Goal: Transaction & Acquisition: Purchase product/service

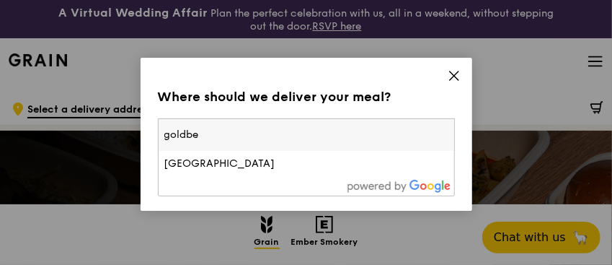
type input "goldbe"
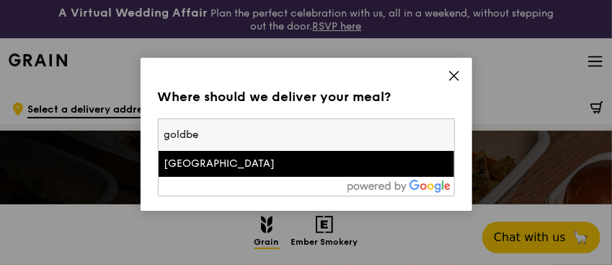
click at [309, 160] on div "[GEOGRAPHIC_DATA]" at bounding box center [270, 163] width 213 height 14
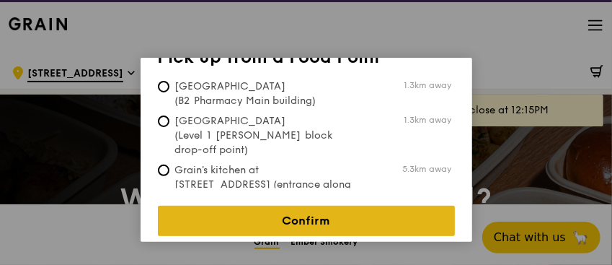
scroll to position [96, 0]
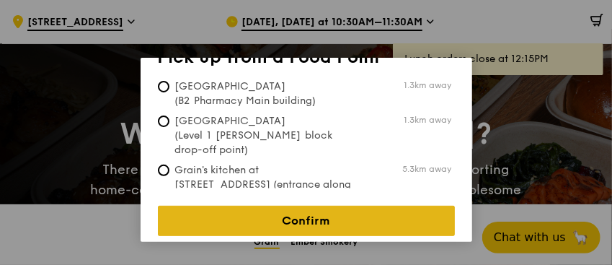
click at [327, 206] on link "Confirm" at bounding box center [306, 221] width 297 height 30
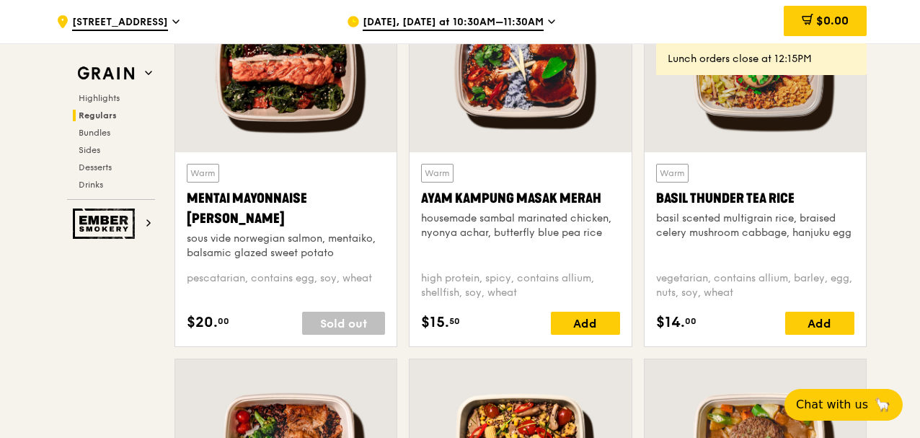
scroll to position [1394, 0]
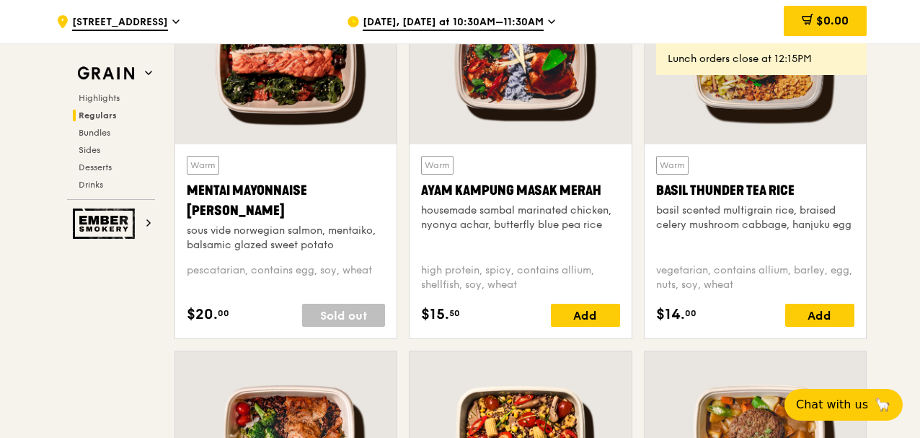
click at [612, 264] on div "Add" at bounding box center [819, 315] width 69 height 23
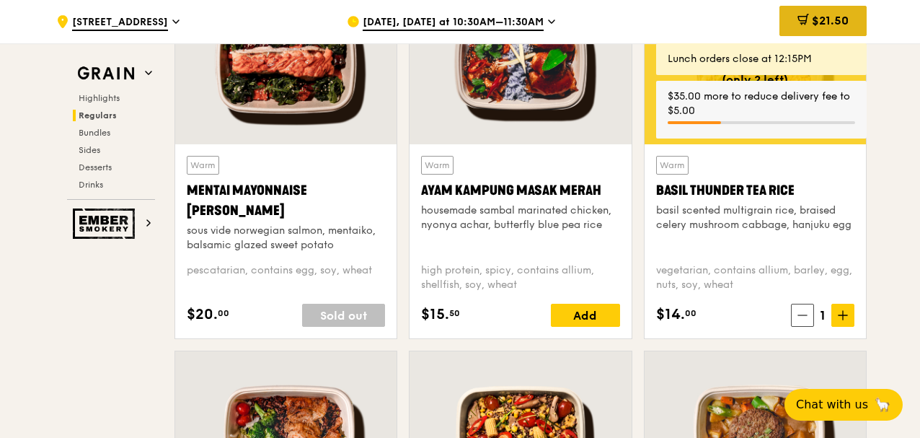
click at [612, 30] on div "$21.50" at bounding box center [823, 21] width 87 height 30
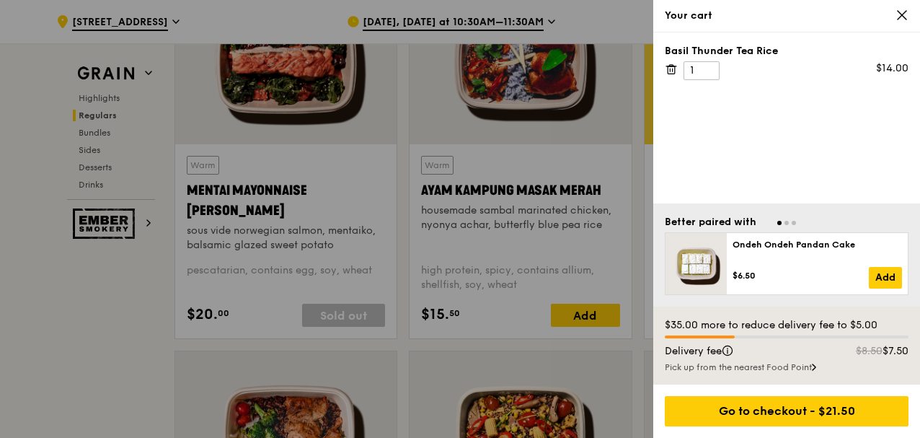
click at [612, 15] on icon at bounding box center [902, 15] width 13 height 13
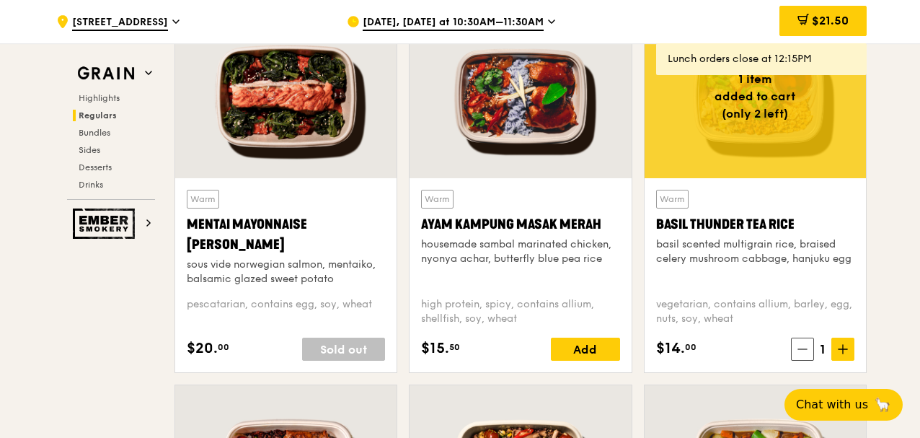
scroll to position [1346, 0]
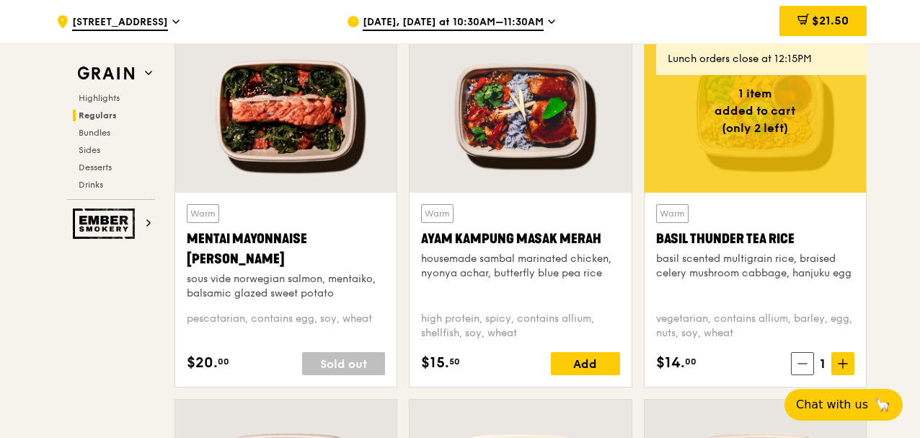
click at [612, 264] on icon at bounding box center [803, 363] width 10 height 10
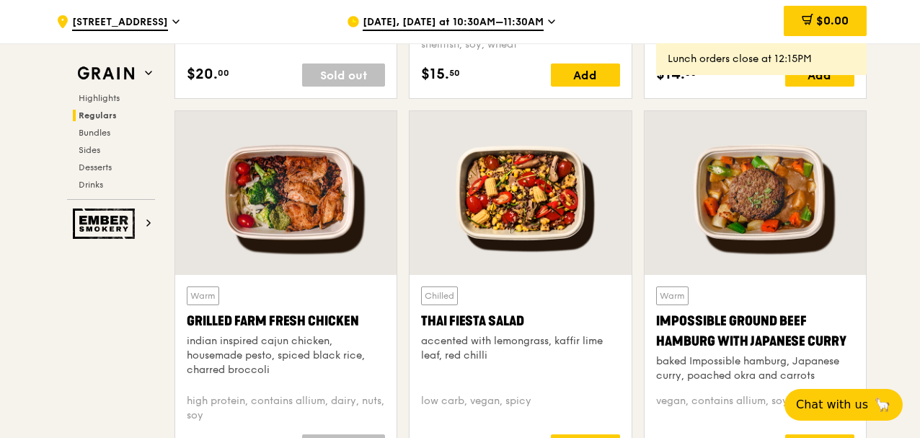
scroll to position [1731, 0]
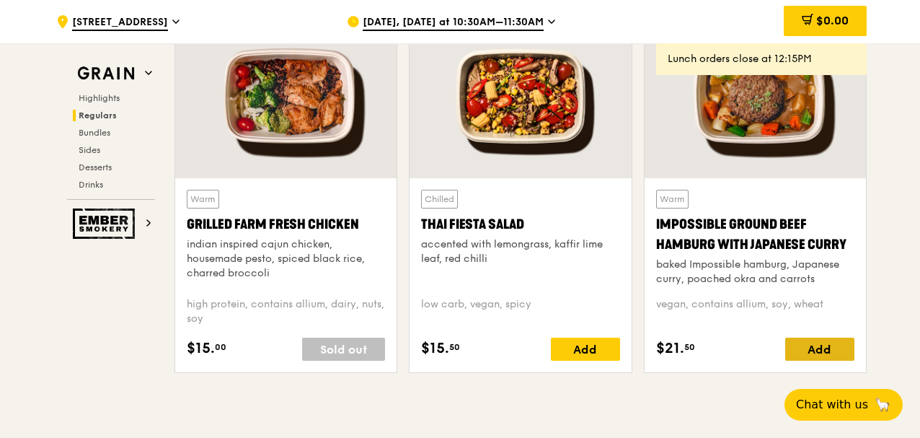
click at [612, 264] on div "Add" at bounding box center [819, 348] width 69 height 23
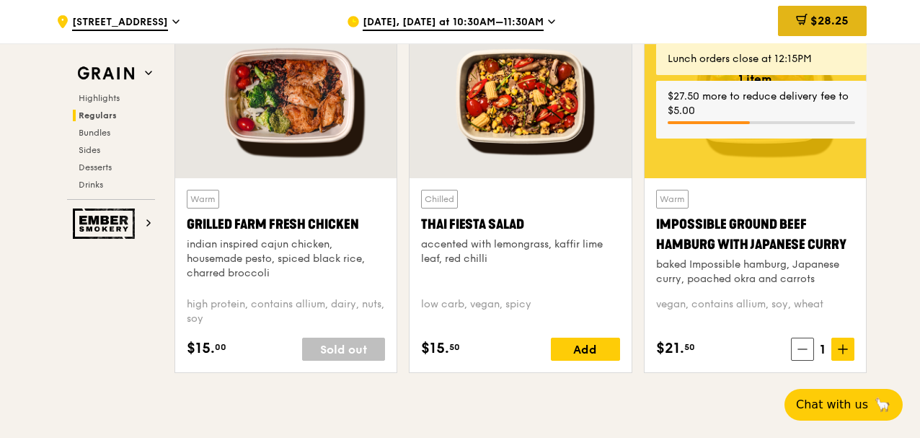
click at [612, 22] on span "$28.25" at bounding box center [830, 21] width 38 height 14
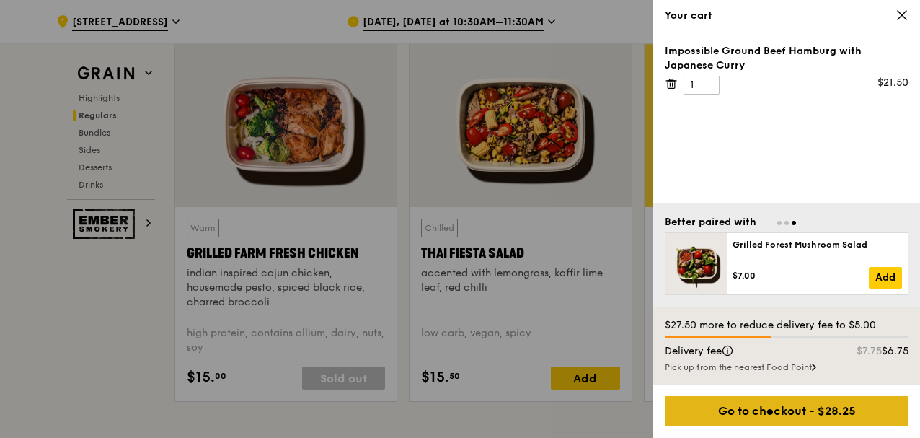
scroll to position [1687, 0]
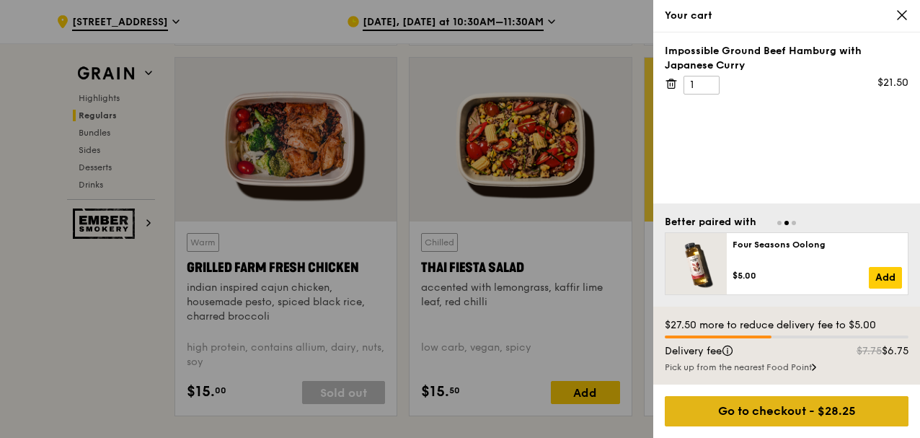
click at [612, 264] on div "Go to checkout - $28.25" at bounding box center [787, 411] width 244 height 30
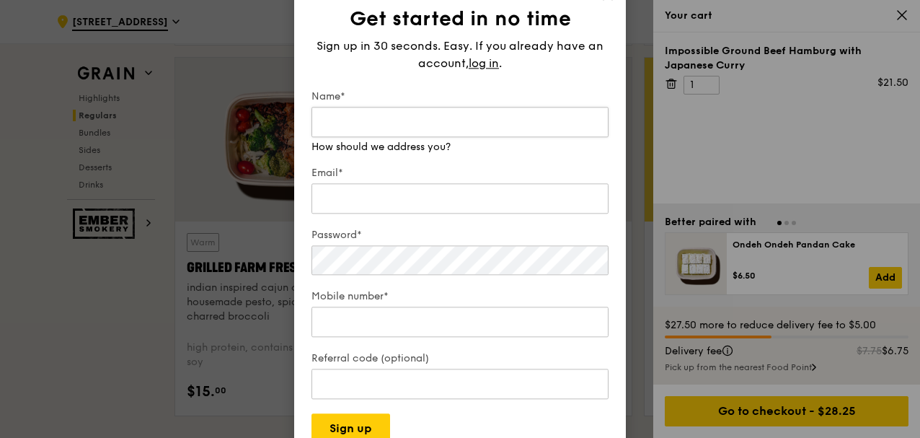
click at [412, 128] on input "Name*" at bounding box center [460, 122] width 297 height 30
type input "S"
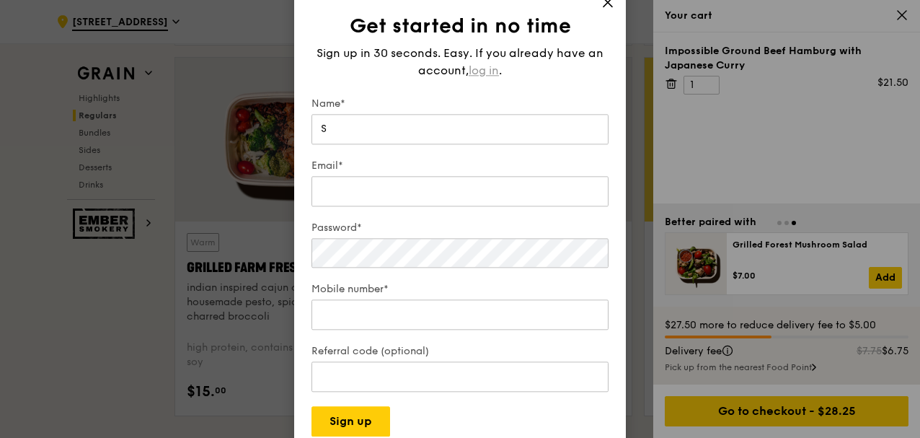
click at [476, 61] on div "Sign up in 30 seconds. Easy. If you already have an account, log in ." at bounding box center [460, 62] width 297 height 35
click at [477, 64] on span "log in" at bounding box center [484, 70] width 30 height 17
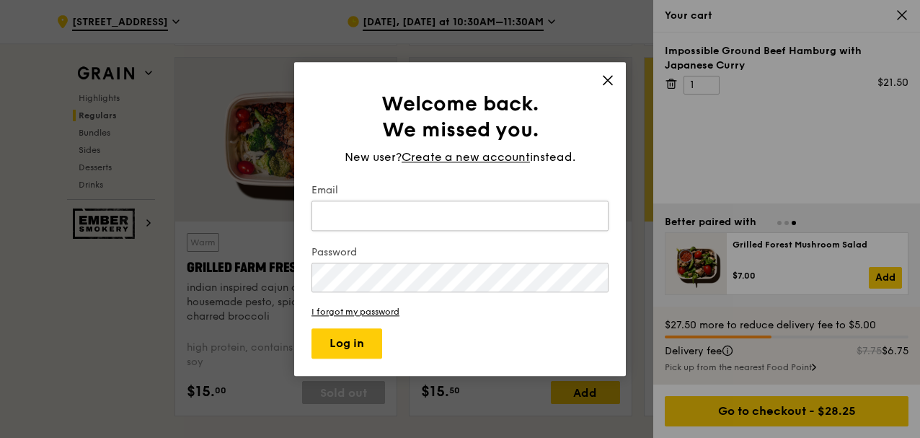
click at [368, 211] on input "Email" at bounding box center [460, 215] width 297 height 30
type input "[PERSON_NAME][EMAIL_ADDRESS][DOMAIN_NAME]"
click at [312, 264] on button "Log in" at bounding box center [347, 343] width 71 height 30
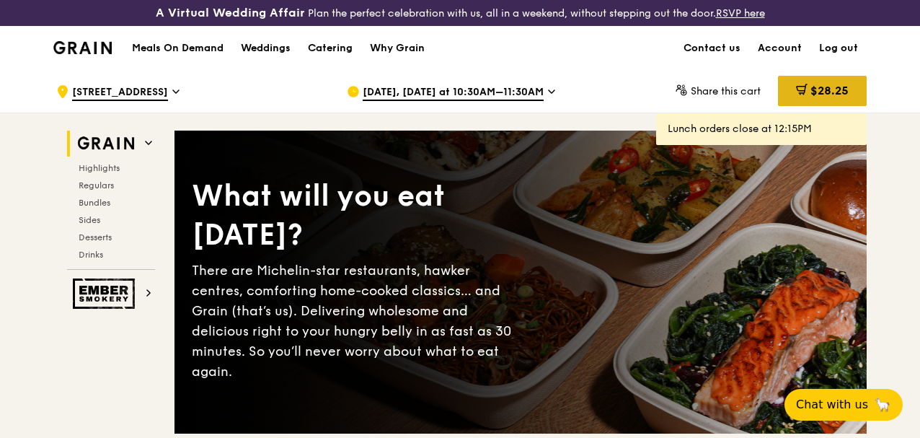
click at [802, 95] on icon at bounding box center [802, 90] width 12 height 12
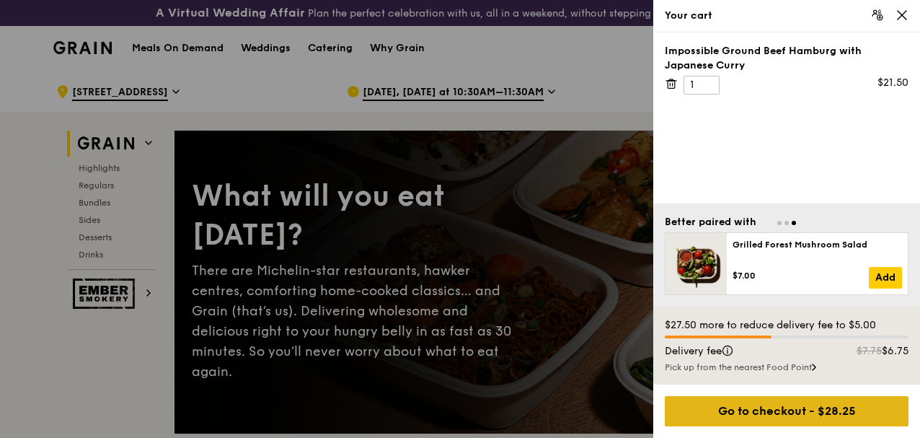
click at [790, 412] on div "Go to checkout - $28.25" at bounding box center [787, 411] width 244 height 30
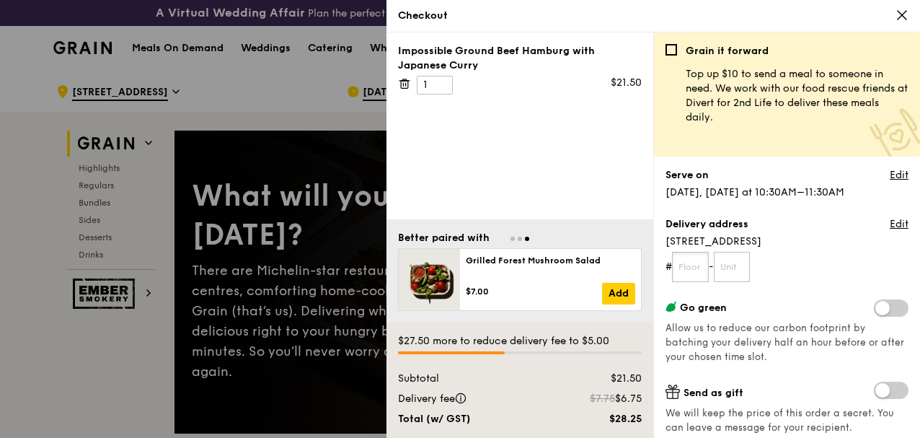
click at [694, 264] on input "text" at bounding box center [690, 267] width 37 height 30
type input "14"
click at [721, 264] on input "text" at bounding box center [732, 267] width 37 height 30
type input "9"
type input "00"
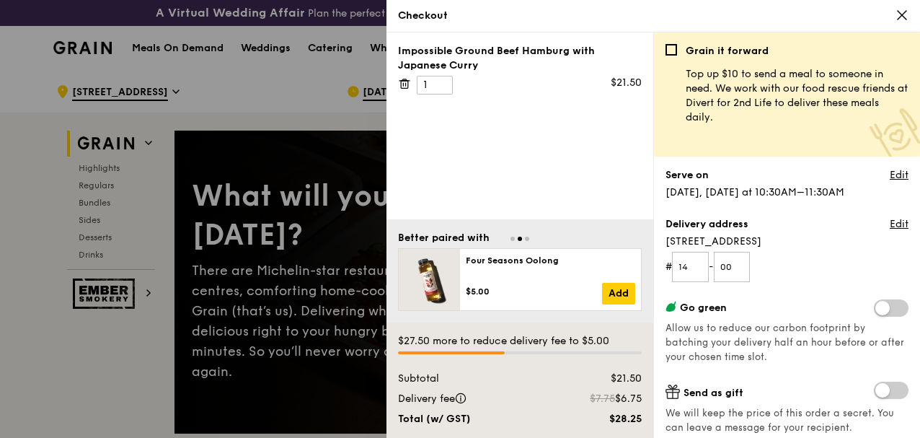
click at [783, 242] on span "[STREET_ADDRESS]" at bounding box center [787, 241] width 243 height 14
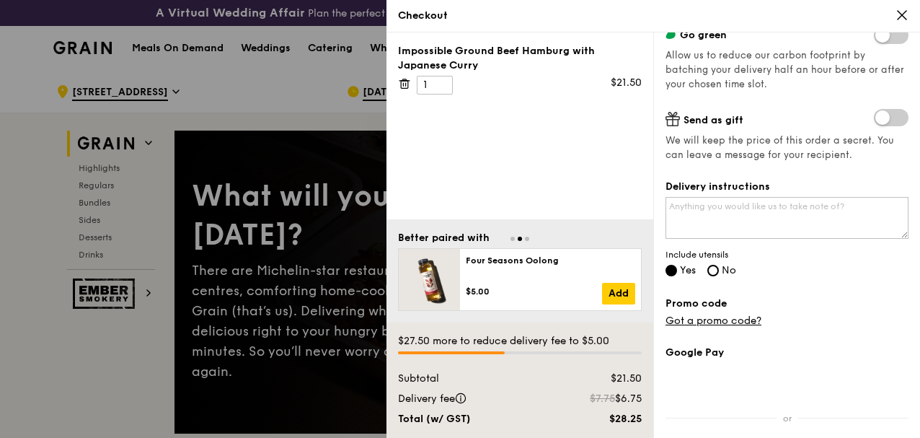
scroll to position [336, 0]
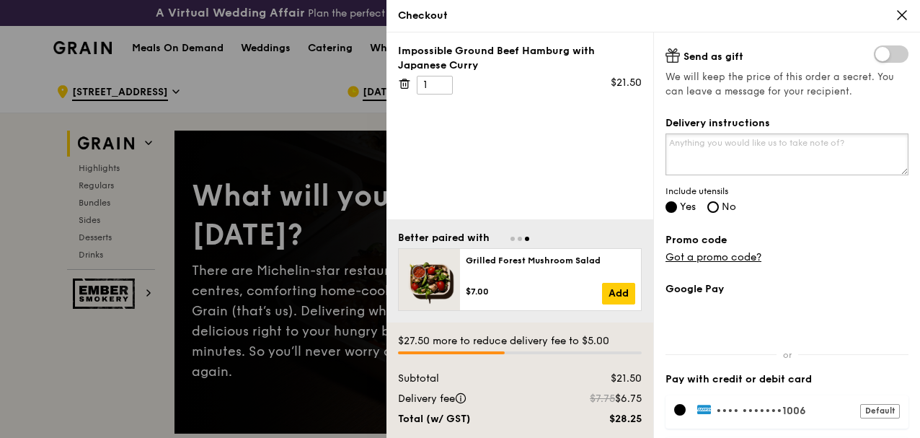
click at [741, 147] on textarea "Delivery instructions" at bounding box center [787, 154] width 243 height 42
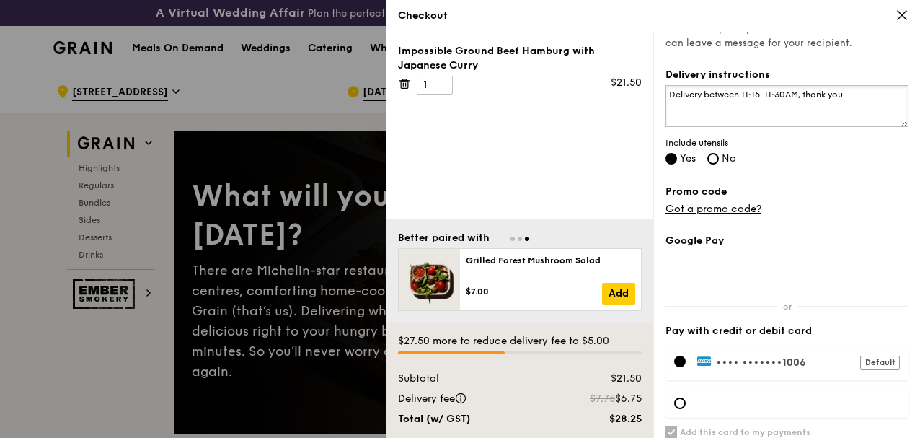
scroll to position [433, 0]
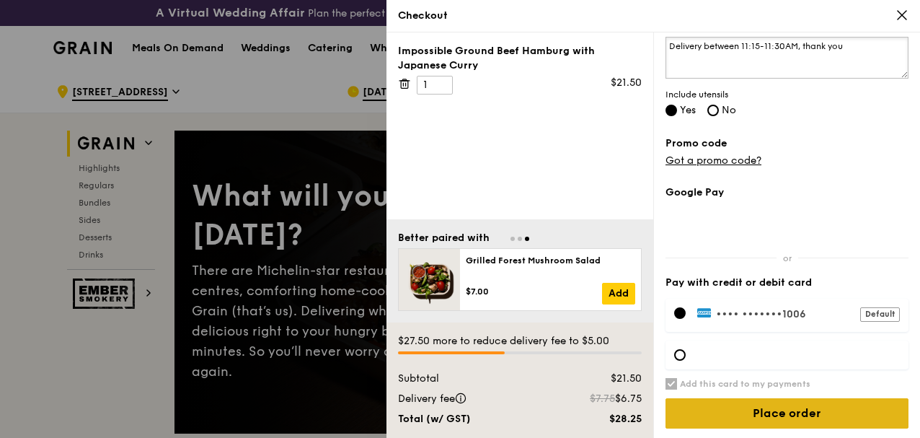
type textarea "Delivery between 11:15-11:30AM, thank you"
click at [790, 412] on input "Place order" at bounding box center [787, 413] width 243 height 30
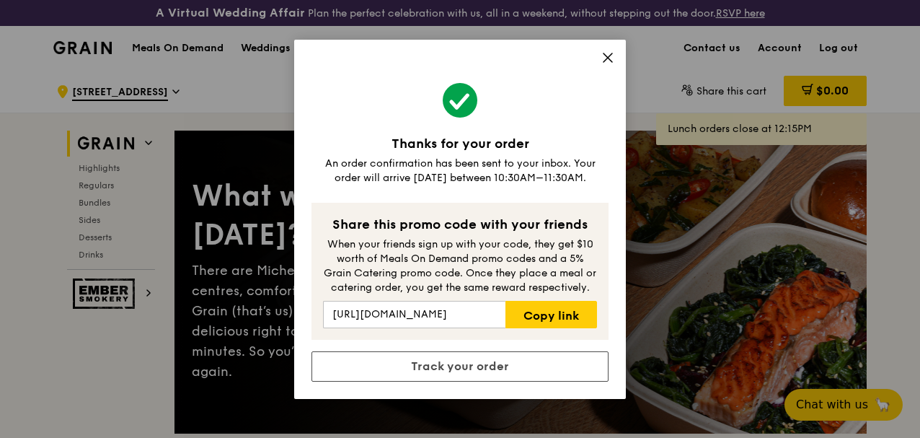
drag, startPoint x: 609, startPoint y: 54, endPoint x: 812, endPoint y: 424, distance: 421.8
click at [609, 54] on icon at bounding box center [607, 57] width 13 height 13
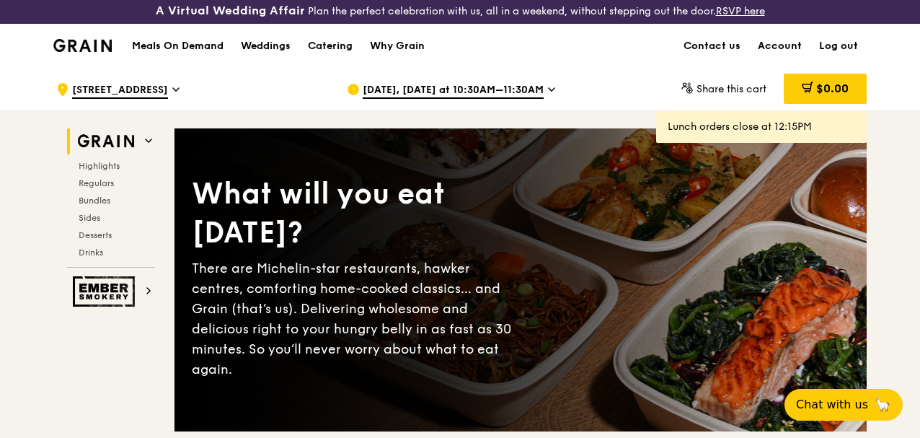
scroll to position [0, 0]
